Goal: Obtain resource: Download file/media

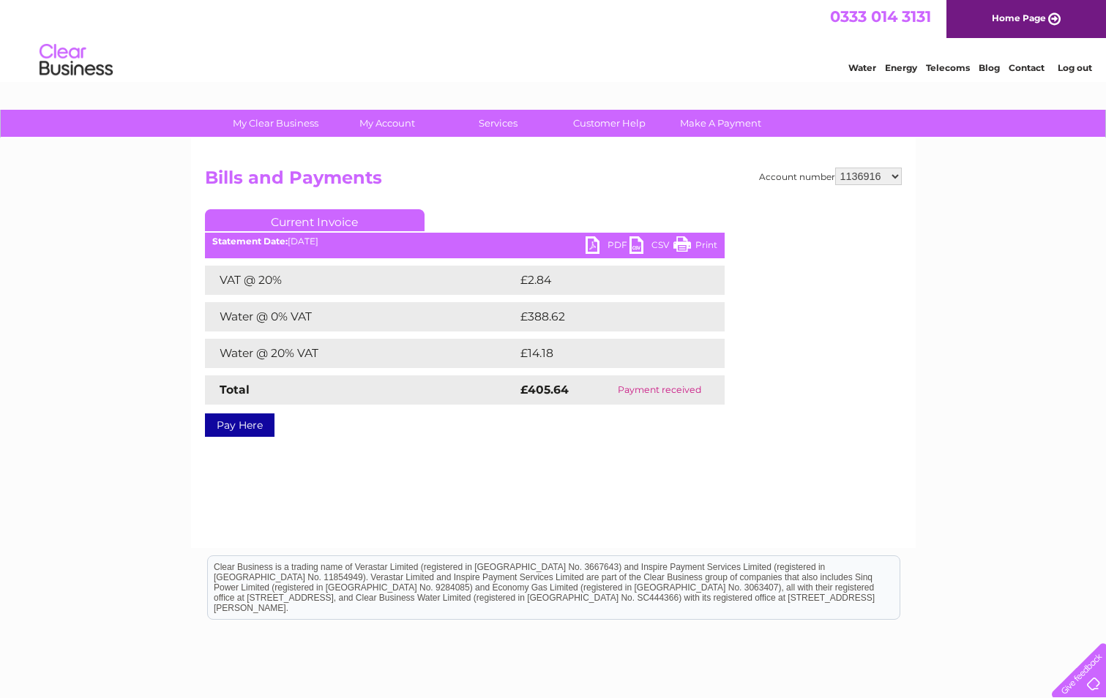
click at [897, 177] on select "911648 975946 979041 980046 990352 990353 990356 990361 997232 1080773 1081707 …" at bounding box center [868, 177] width 67 height 18
select select "1119523"
click at [835, 168] on select "911648 975946 979041 980046 990352 990353 990356 990361 997232 1080773 1081707 …" at bounding box center [868, 177] width 67 height 18
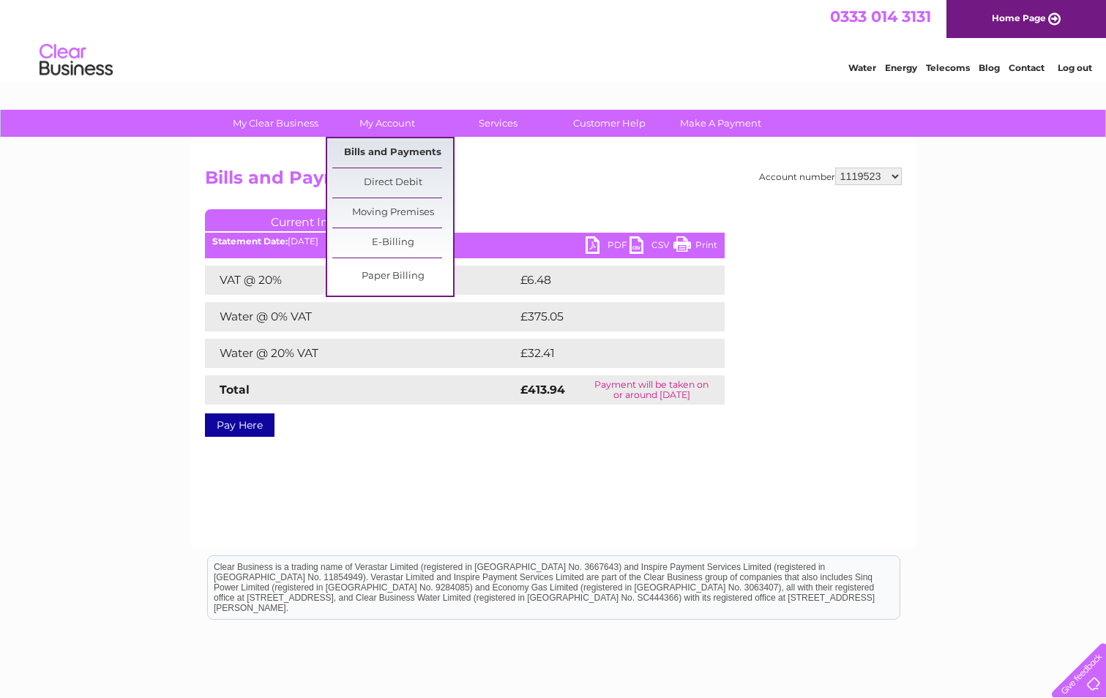
click at [379, 151] on link "Bills and Payments" at bounding box center [392, 152] width 121 height 29
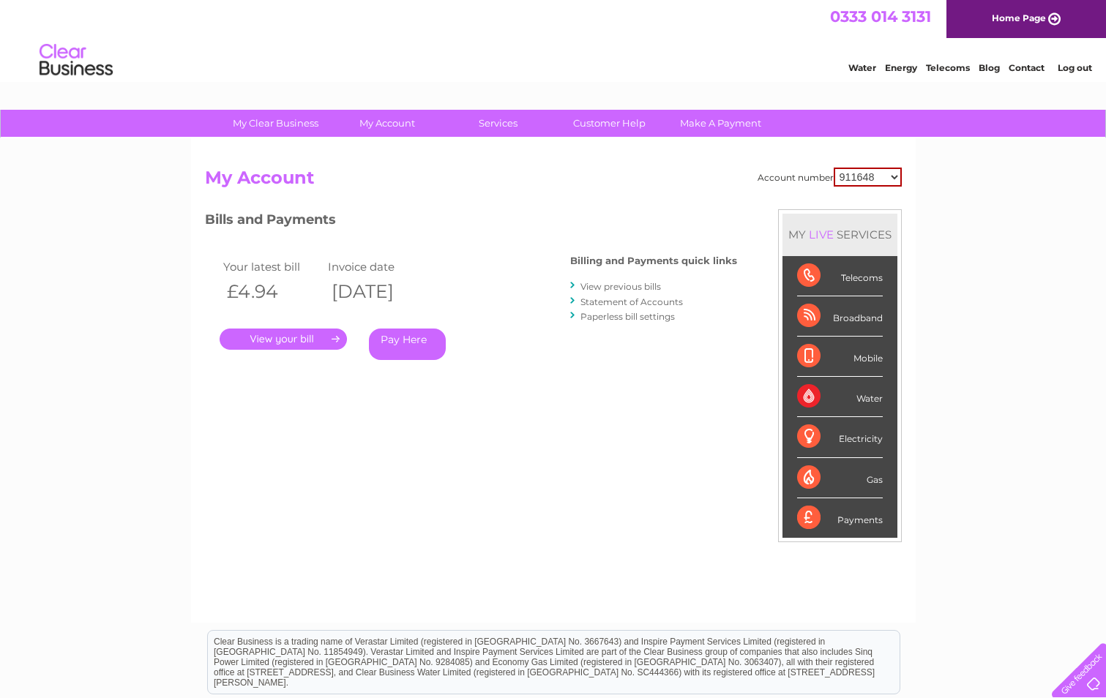
click at [615, 288] on link "View previous bills" at bounding box center [620, 286] width 80 height 11
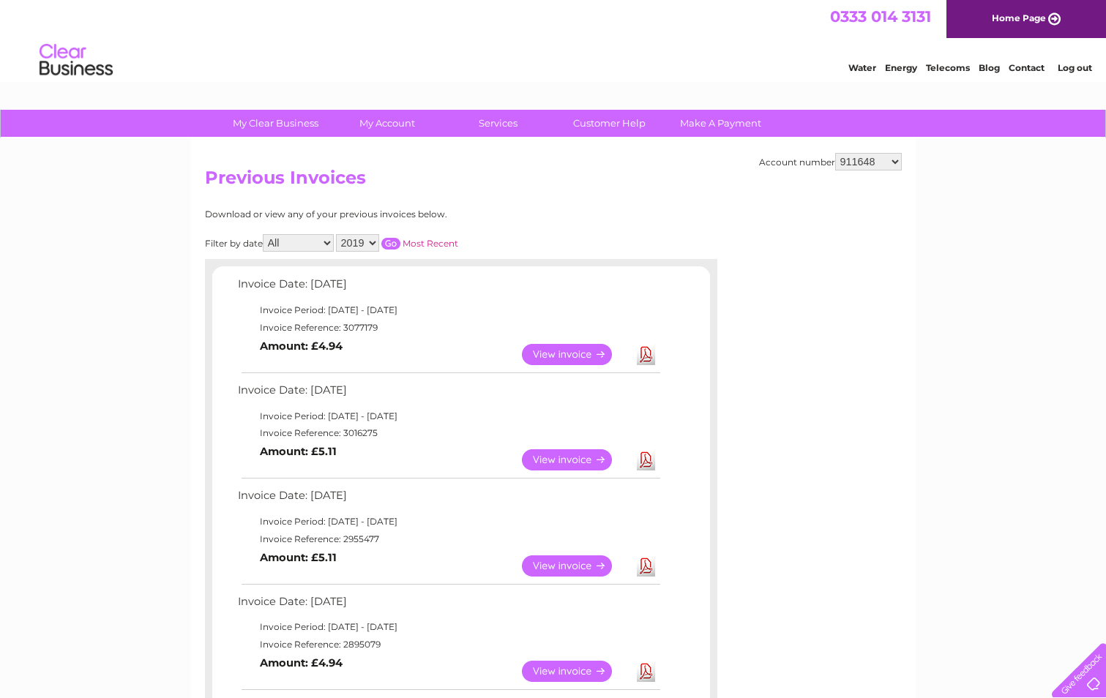
click at [895, 160] on select "911648 975946 979041 980046 990352 990353 990356 990361 997232 1080773 1081707 …" at bounding box center [868, 162] width 67 height 18
click at [893, 161] on select "911648 975946 979041 980046 990352 990353 990356 990361 997232 1080773 1081707 …" at bounding box center [868, 162] width 67 height 18
select select "1119523"
click at [835, 153] on select "911648 975946 979041 980046 990352 990353 990356 990361 997232 1080773 1081707 …" at bounding box center [868, 162] width 67 height 18
click at [648, 463] on link "Download" at bounding box center [646, 459] width 18 height 21
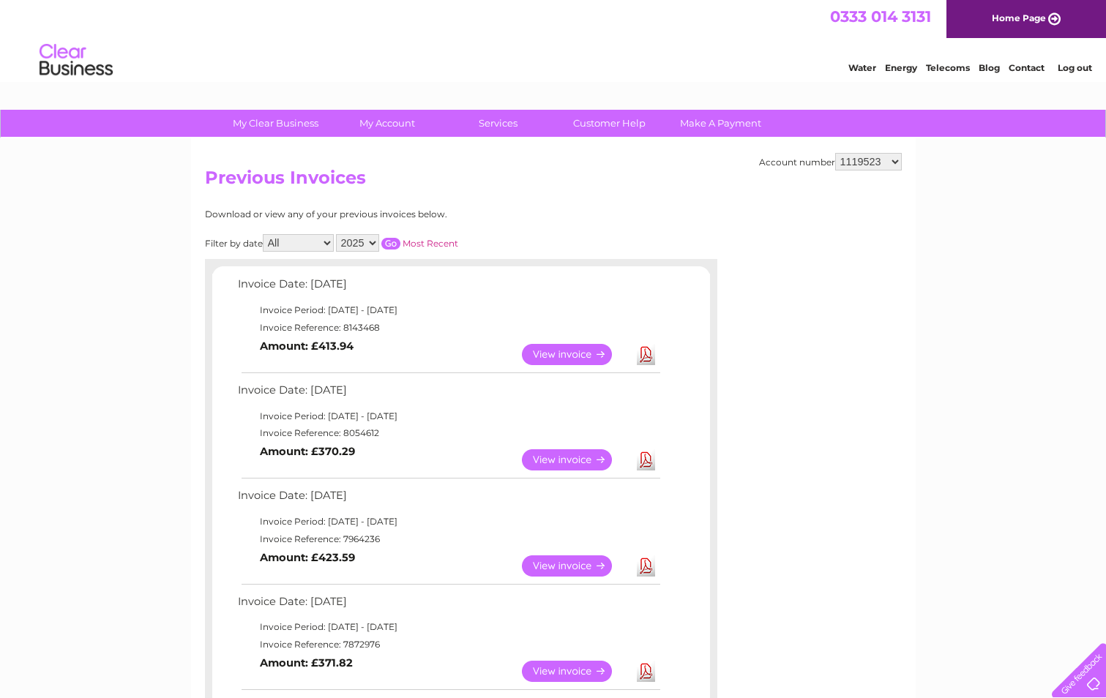
click at [643, 460] on link "Download" at bounding box center [646, 459] width 18 height 21
click at [561, 465] on link "View" at bounding box center [576, 459] width 108 height 21
